Goal: Find specific page/section: Find specific page/section

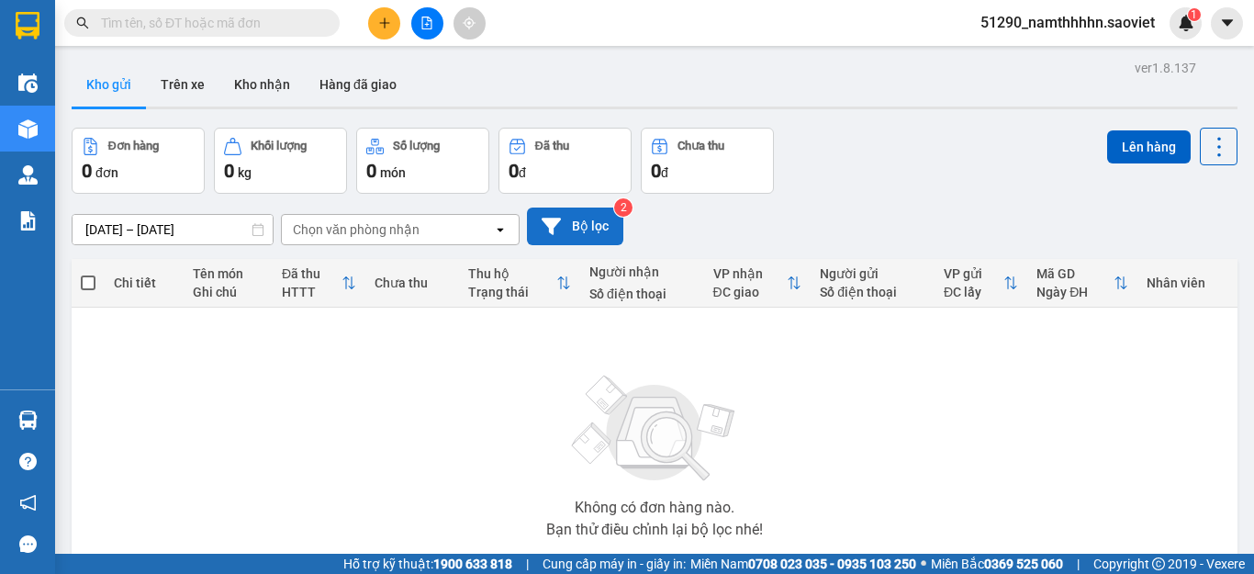
click at [601, 227] on button "Bộ lọc" at bounding box center [575, 227] width 96 height 38
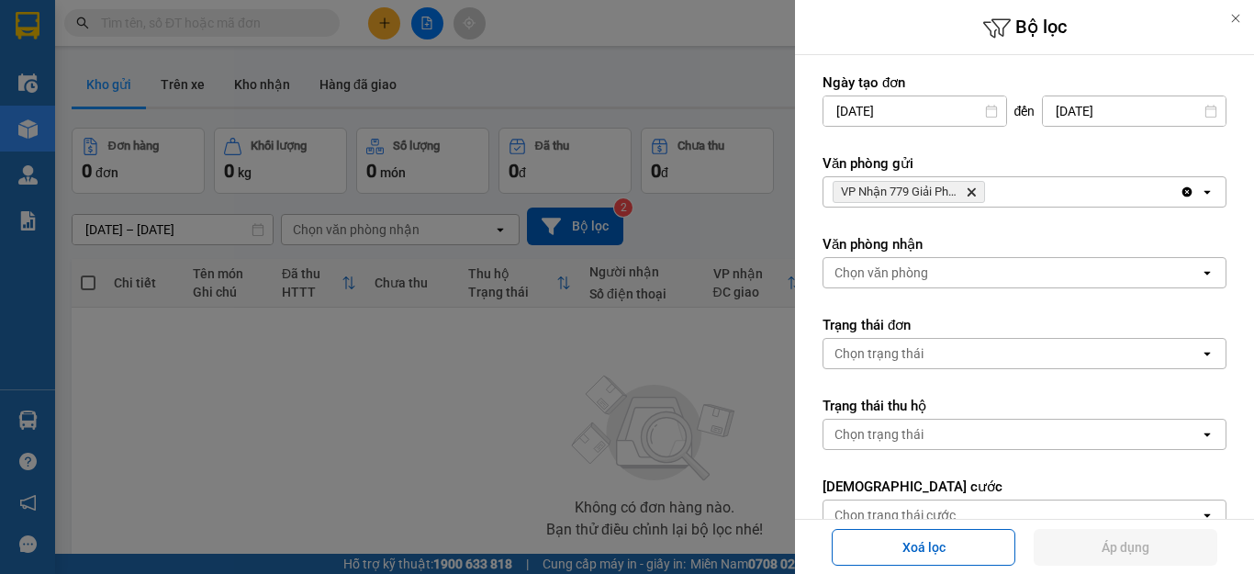
click at [970, 199] on span "VP Nhận 779 Giải Phóng Delete" at bounding box center [909, 192] width 152 height 22
click at [972, 187] on icon "Delete" at bounding box center [971, 191] width 11 height 11
click at [972, 187] on div "VP Nhận 779 Giải Phóng Delete" at bounding box center [1002, 191] width 356 height 29
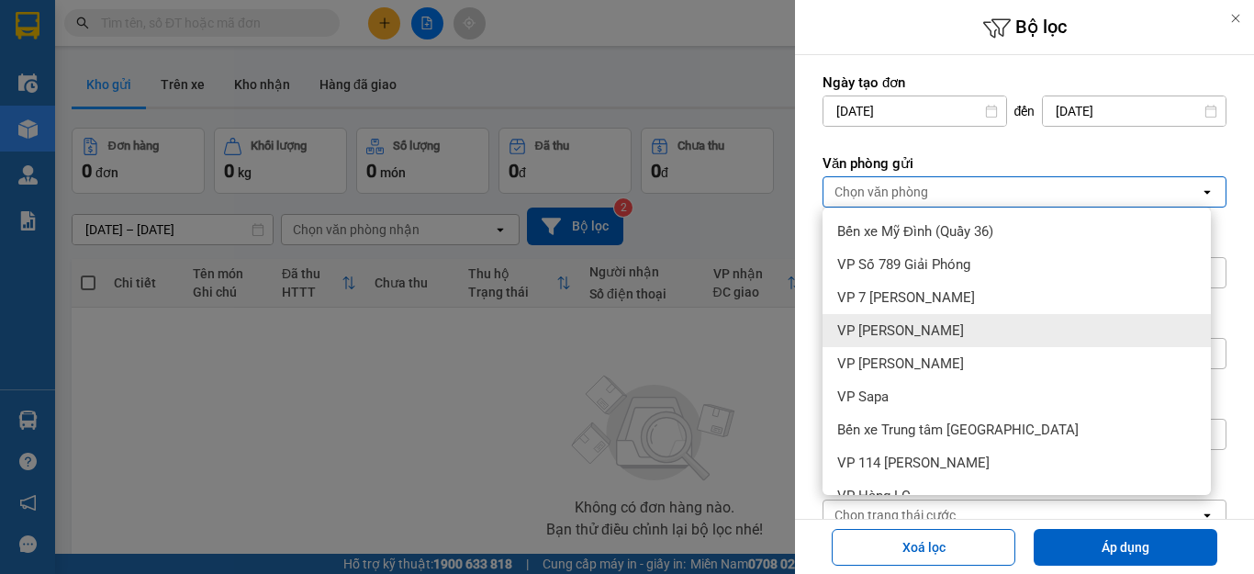
click at [940, 323] on div "VP [PERSON_NAME]" at bounding box center [1017, 330] width 388 height 33
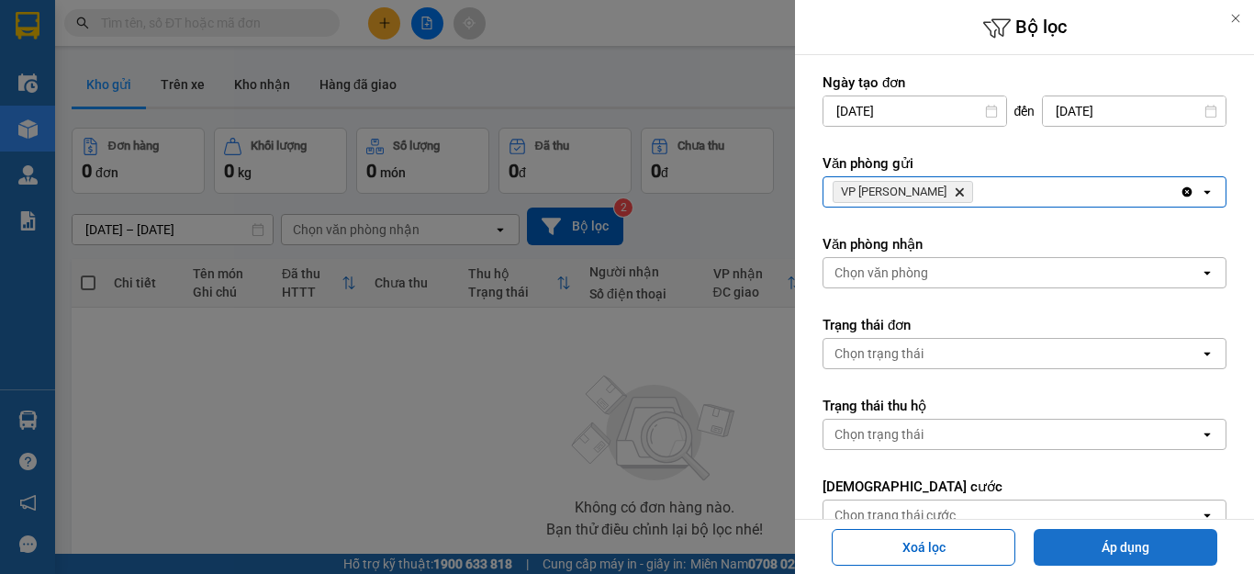
click at [1141, 553] on button "Áp dụng" at bounding box center [1126, 547] width 184 height 37
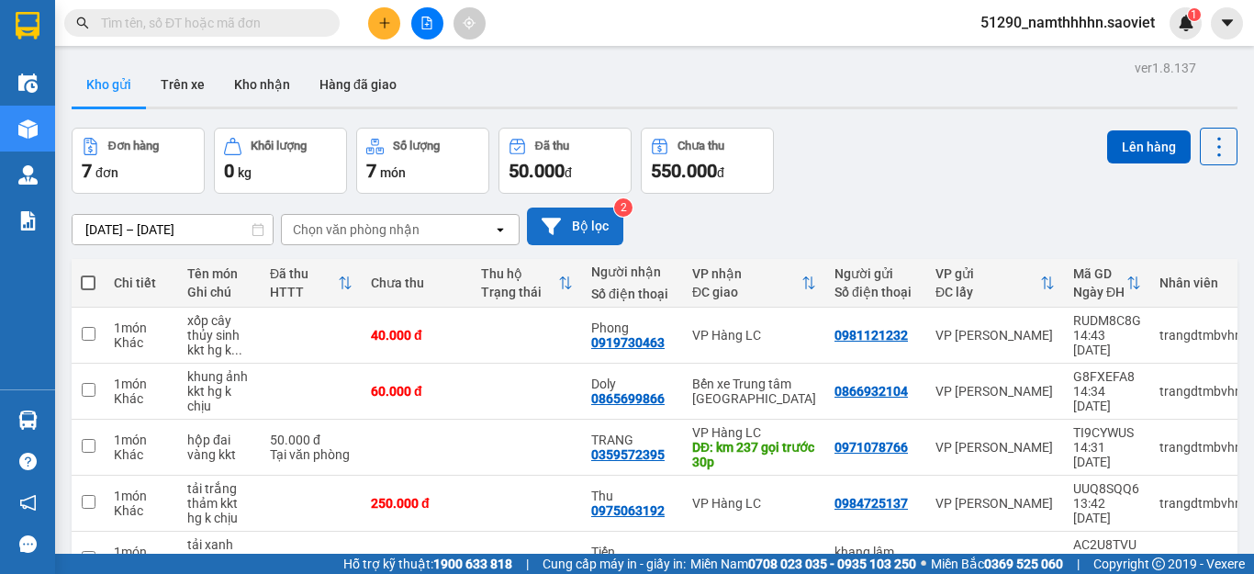
click at [579, 223] on button "Bộ lọc" at bounding box center [575, 227] width 96 height 38
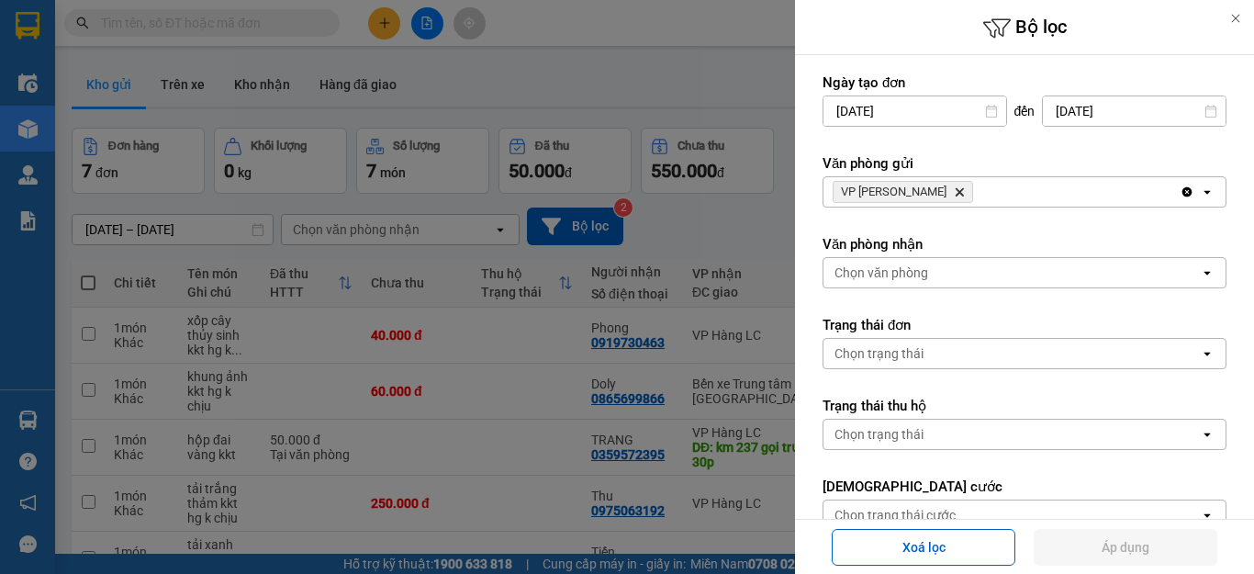
click at [265, 142] on div at bounding box center [627, 287] width 1254 height 574
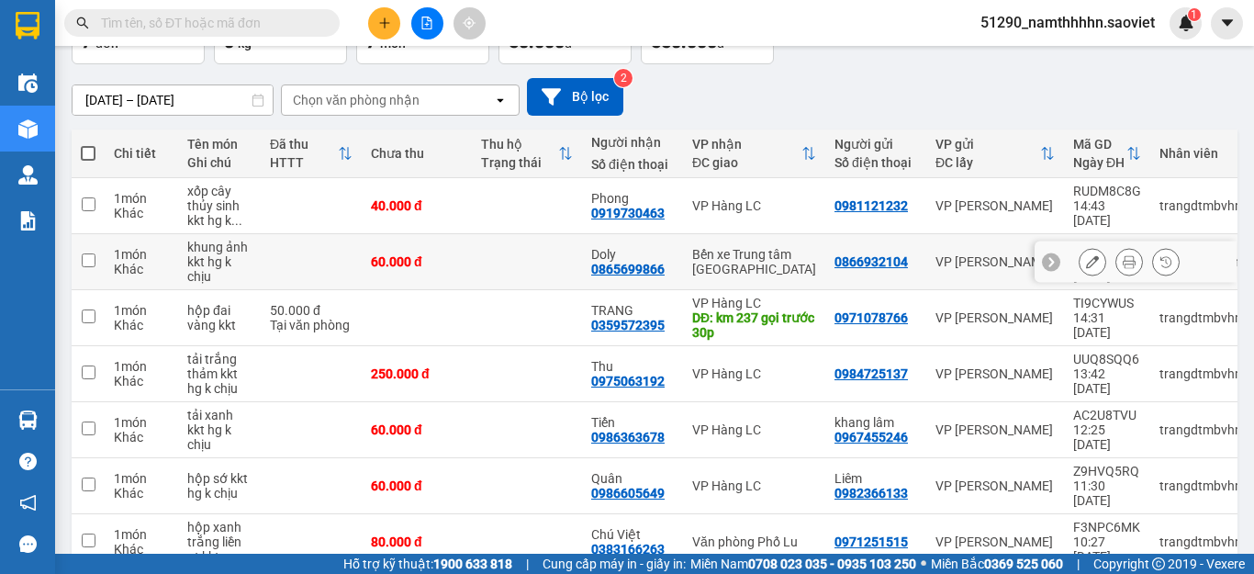
scroll to position [30, 0]
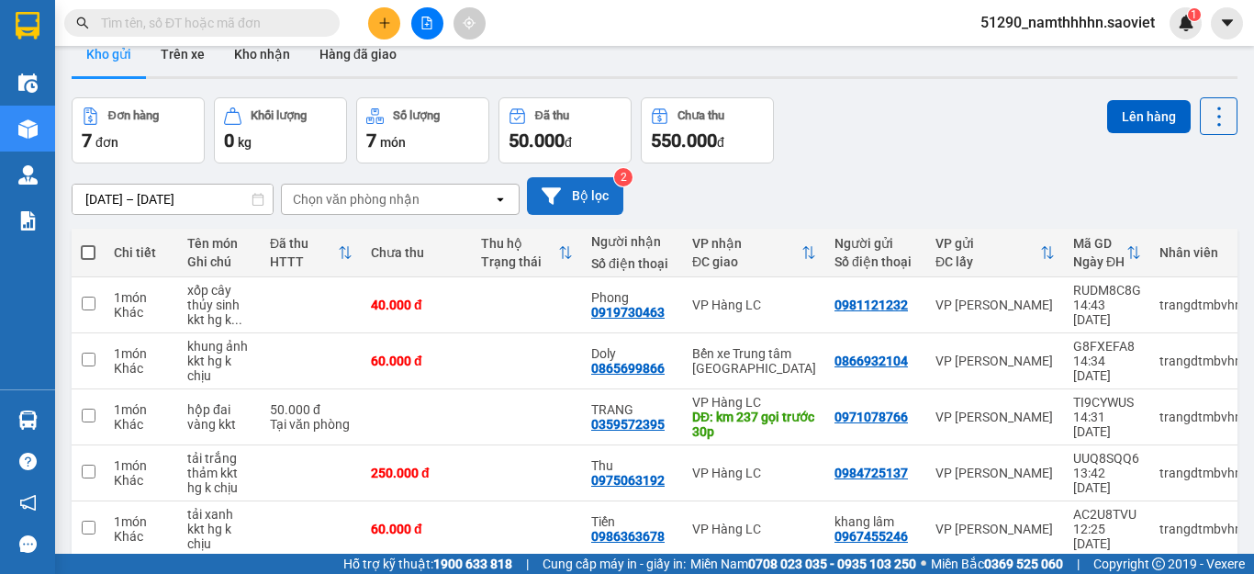
click at [582, 186] on button "Bộ lọc" at bounding box center [575, 196] width 96 height 38
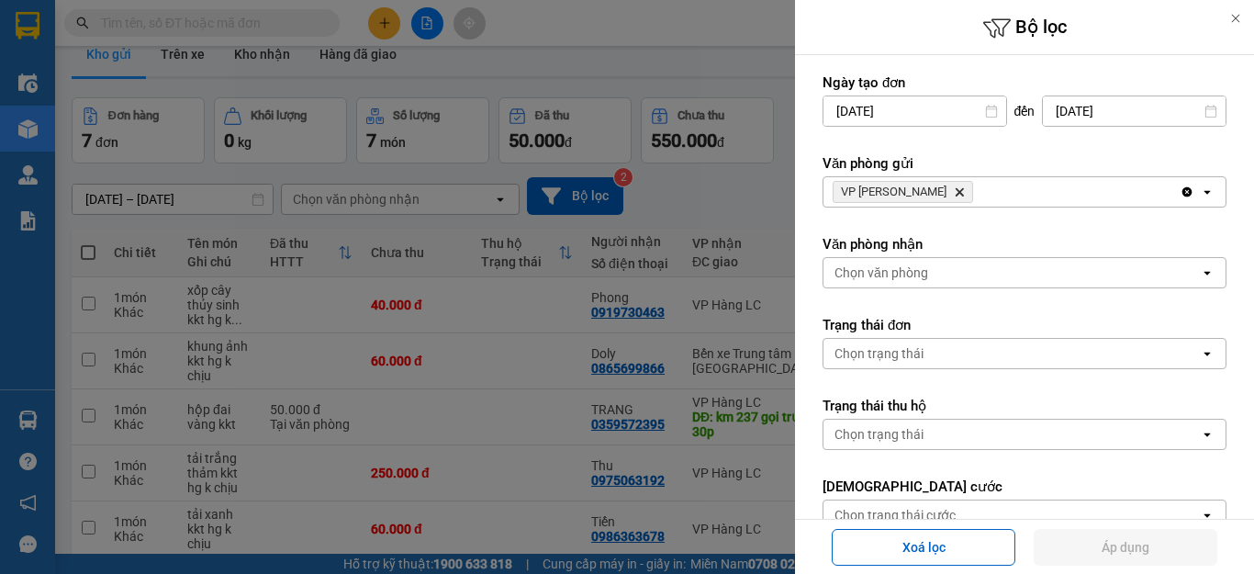
click at [954, 196] on icon "Delete" at bounding box center [959, 191] width 11 height 11
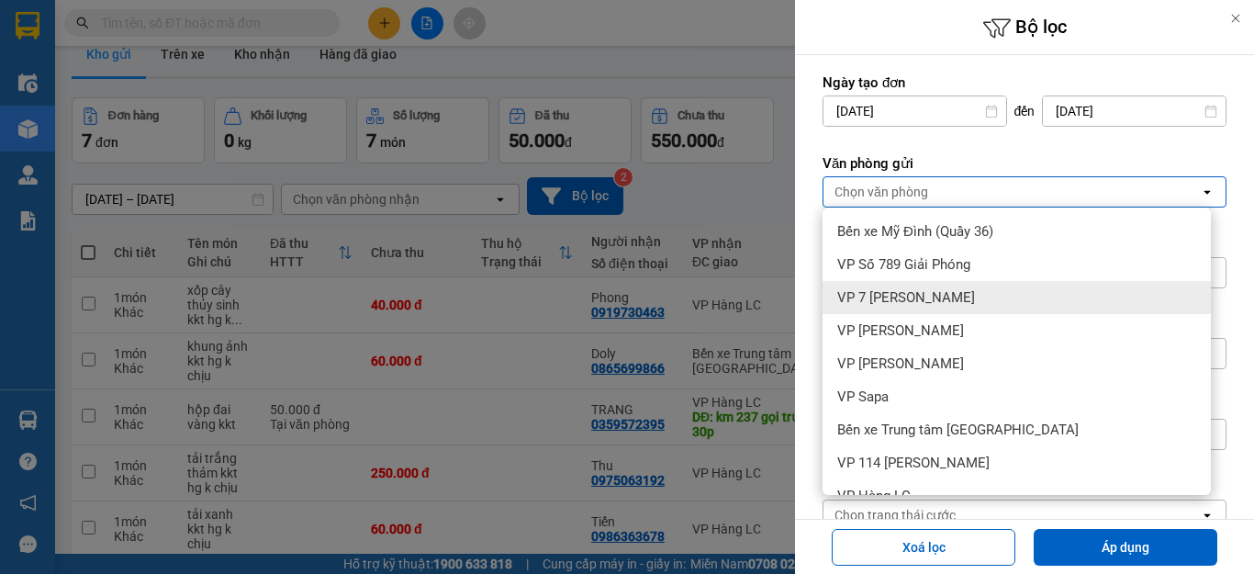
click at [936, 300] on span "VP 7 [PERSON_NAME]" at bounding box center [906, 297] width 138 height 18
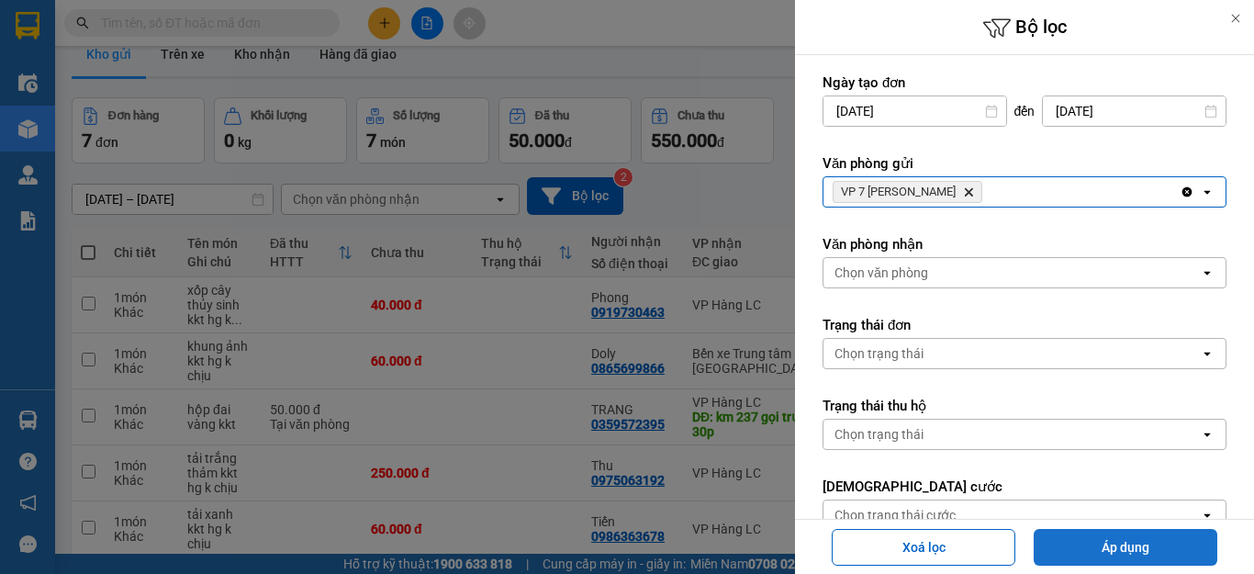
click at [1101, 549] on button "Áp dụng" at bounding box center [1126, 547] width 184 height 37
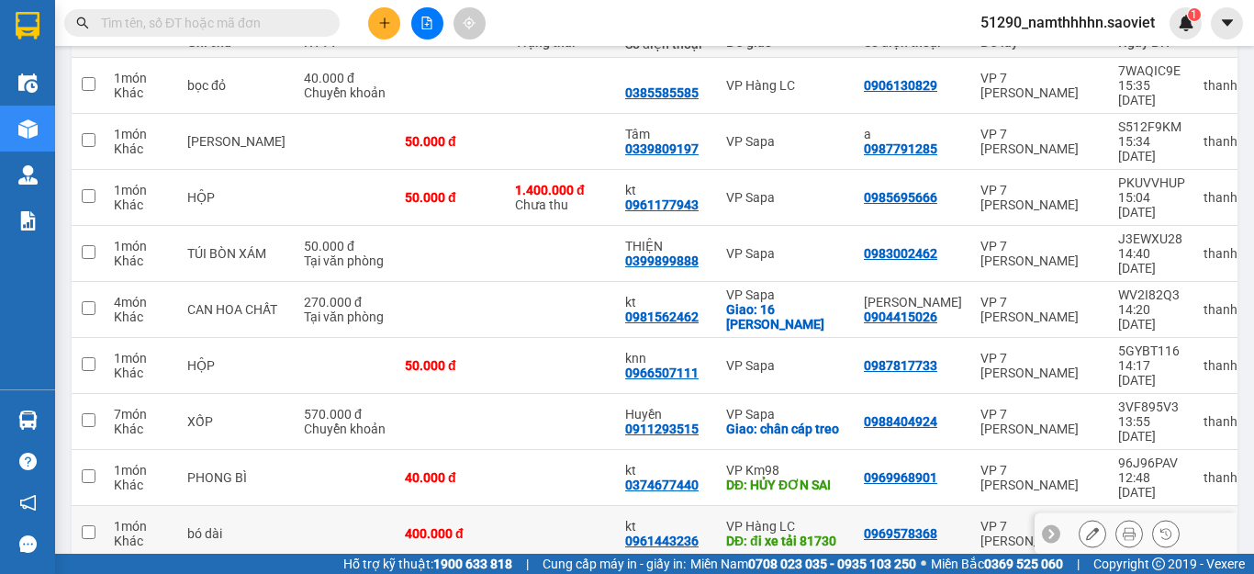
scroll to position [158, 0]
